Goal: Information Seeking & Learning: Learn about a topic

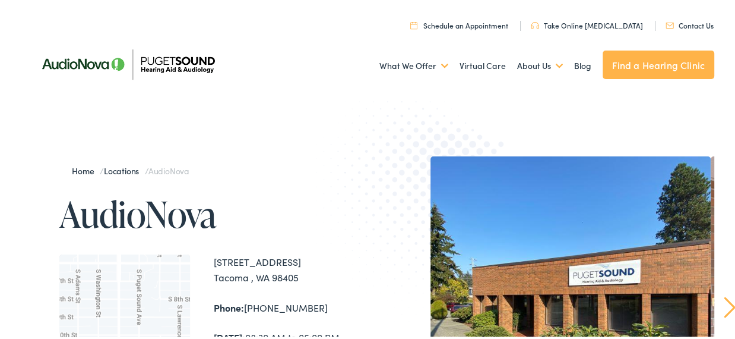
click at [676, 22] on link "Contact Us" at bounding box center [690, 23] width 48 height 10
click at [320, 176] on img at bounding box center [430, 202] width 227 height 248
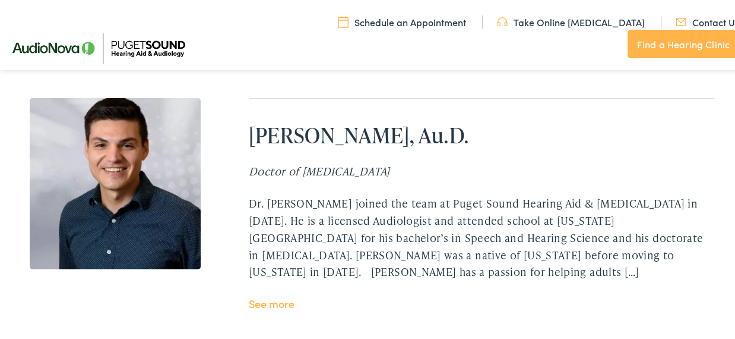
scroll to position [2361, 0]
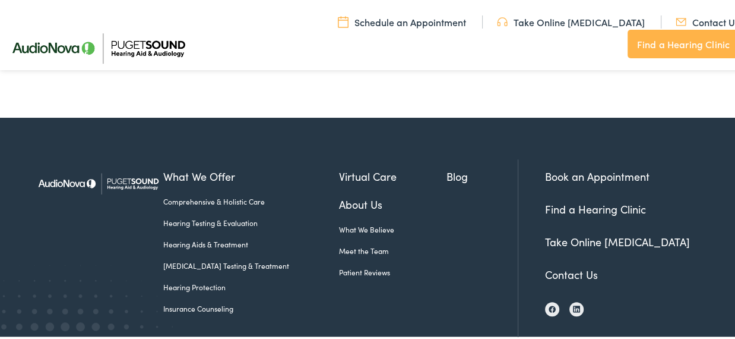
scroll to position [706, 0]
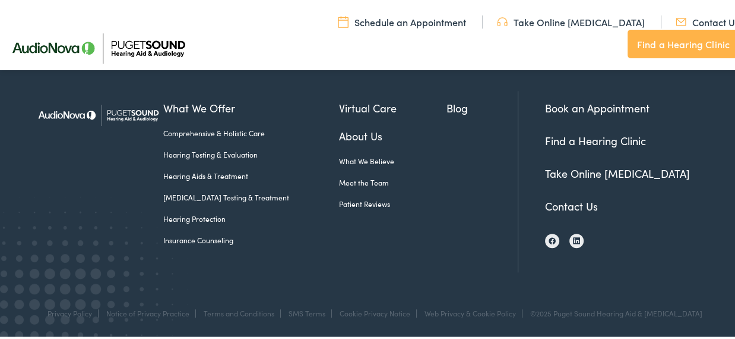
click at [189, 235] on link "Insurance Counseling" at bounding box center [251, 238] width 176 height 11
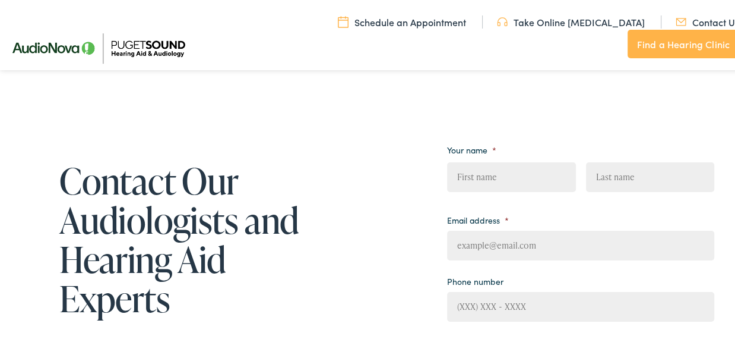
scroll to position [0, 0]
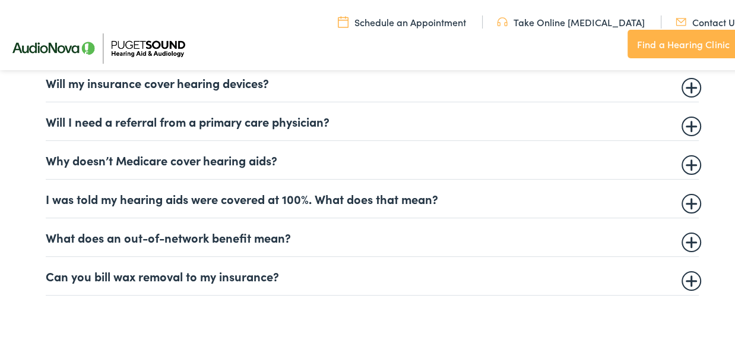
scroll to position [752, 0]
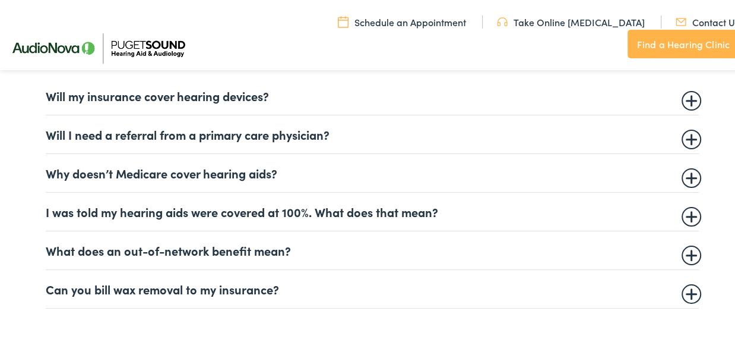
click at [211, 83] on details "Will my insurance cover hearing devices? More and more often private insurance …" at bounding box center [372, 94] width 653 height 39
click at [213, 94] on summary "Will my insurance cover hearing devices?" at bounding box center [372, 94] width 653 height 14
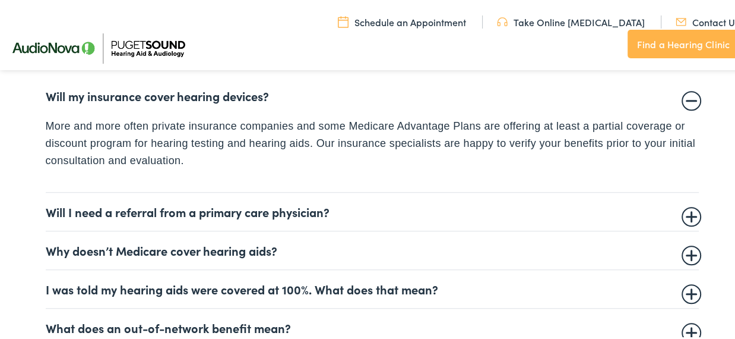
click at [255, 91] on summary "Will my insurance cover hearing devices?" at bounding box center [372, 94] width 653 height 14
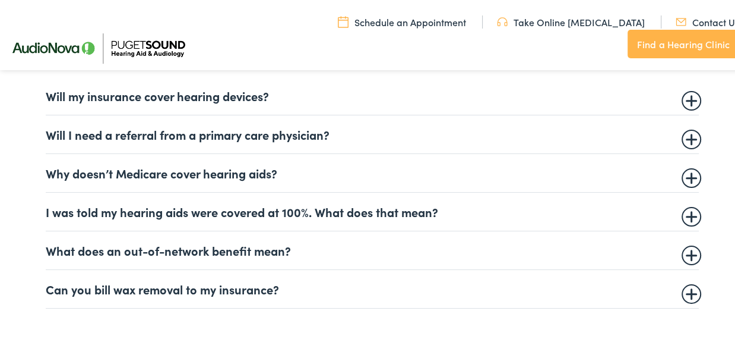
scroll to position [0, 0]
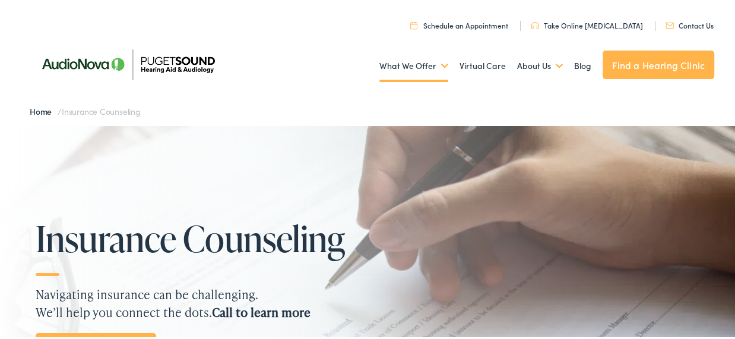
click at [690, 23] on link "Contact Us" at bounding box center [690, 23] width 48 height 10
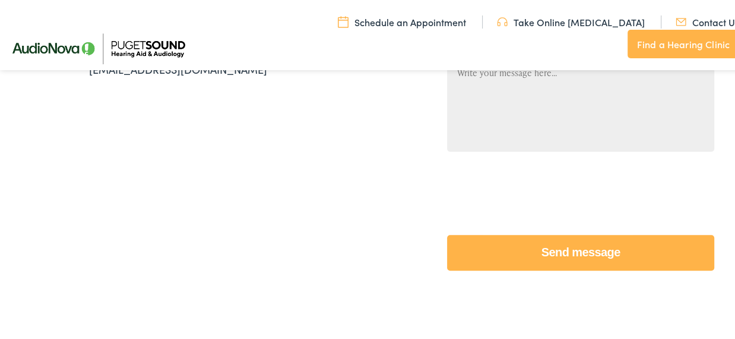
scroll to position [114, 0]
